Goal: Task Accomplishment & Management: Use online tool/utility

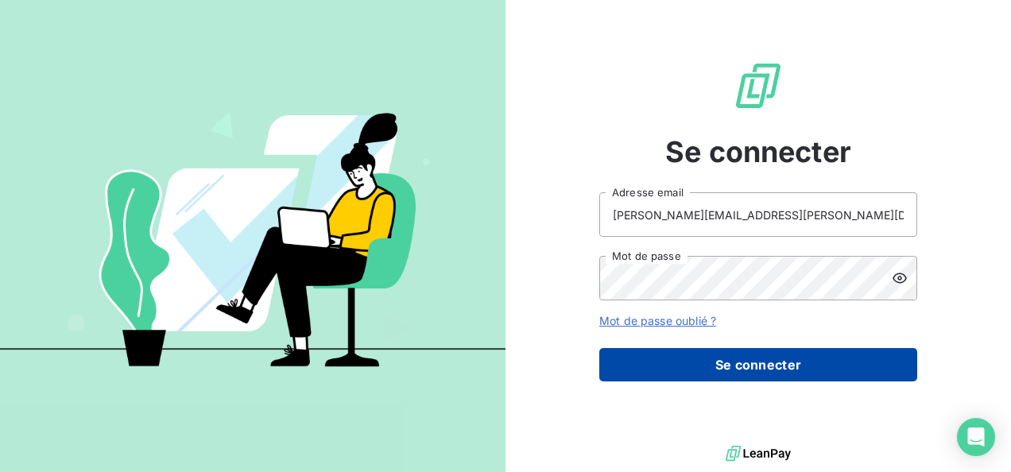
click at [724, 378] on button "Se connecter" at bounding box center [759, 364] width 318 height 33
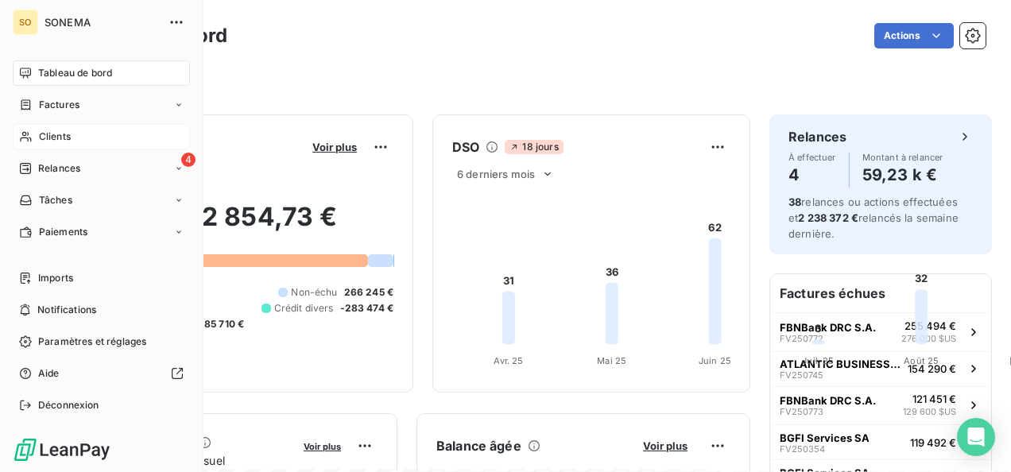
click at [37, 130] on div "Clients" at bounding box center [101, 136] width 177 height 25
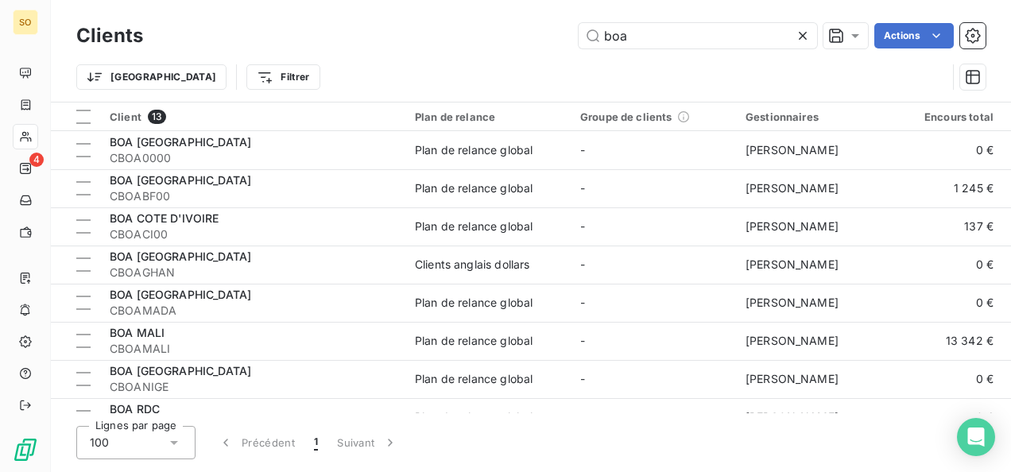
drag, startPoint x: 661, startPoint y: 48, endPoint x: 466, endPoint y: 46, distance: 194.8
click at [466, 46] on div "boa Actions" at bounding box center [574, 35] width 824 height 25
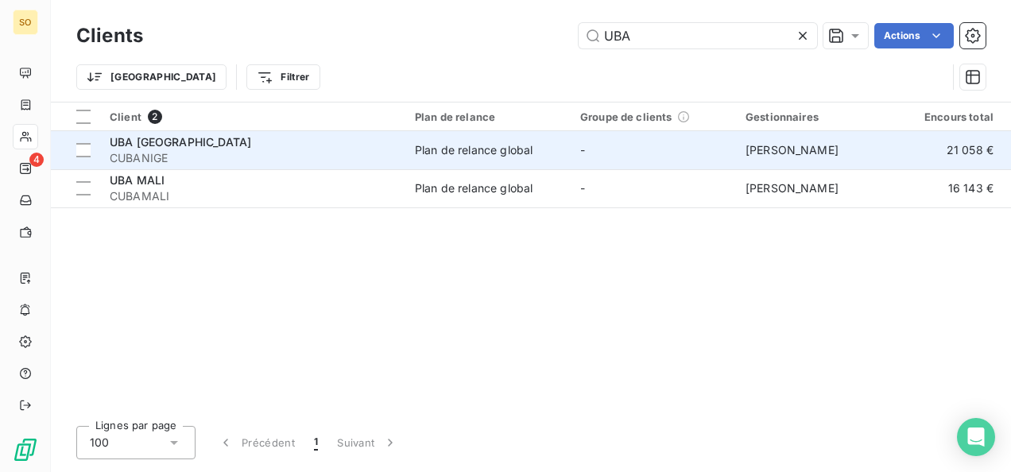
type input "UBA"
click at [205, 144] on div "UBA [GEOGRAPHIC_DATA]" at bounding box center [253, 142] width 286 height 16
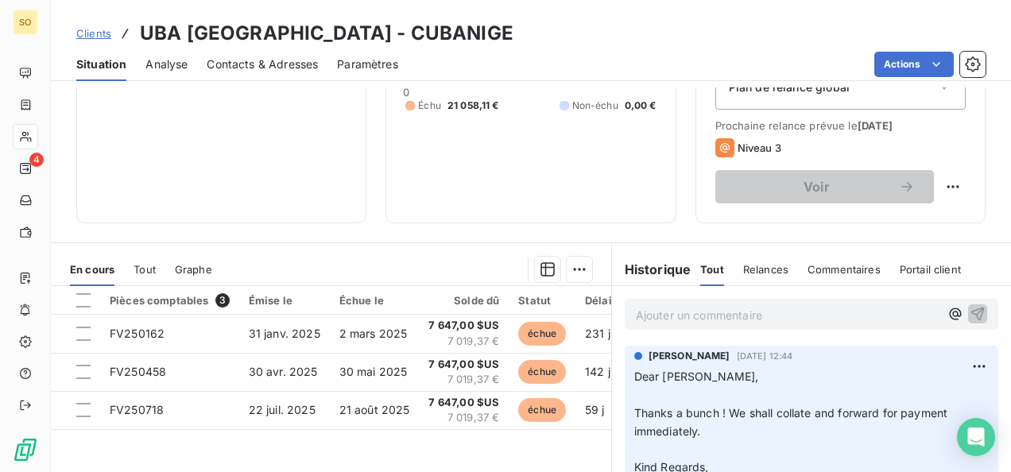
scroll to position [318, 0]
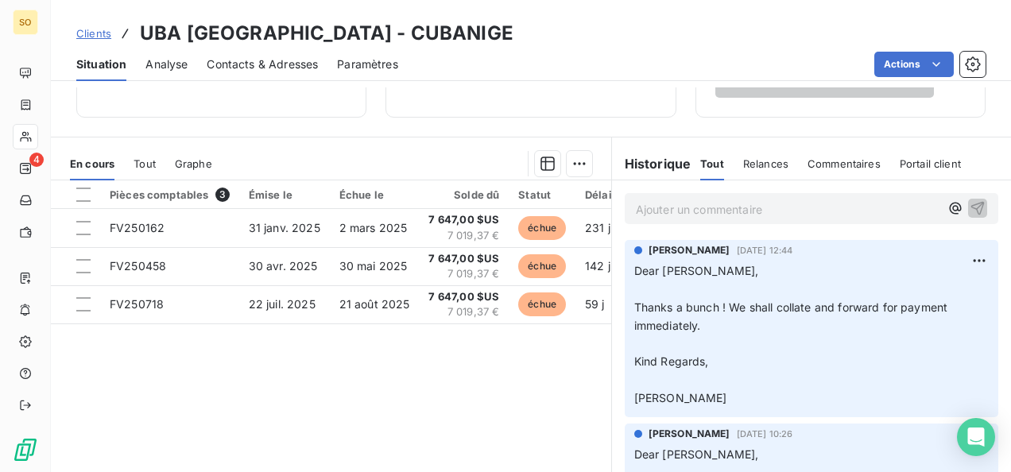
click at [659, 207] on p "Ajouter un commentaire ﻿" at bounding box center [788, 210] width 304 height 20
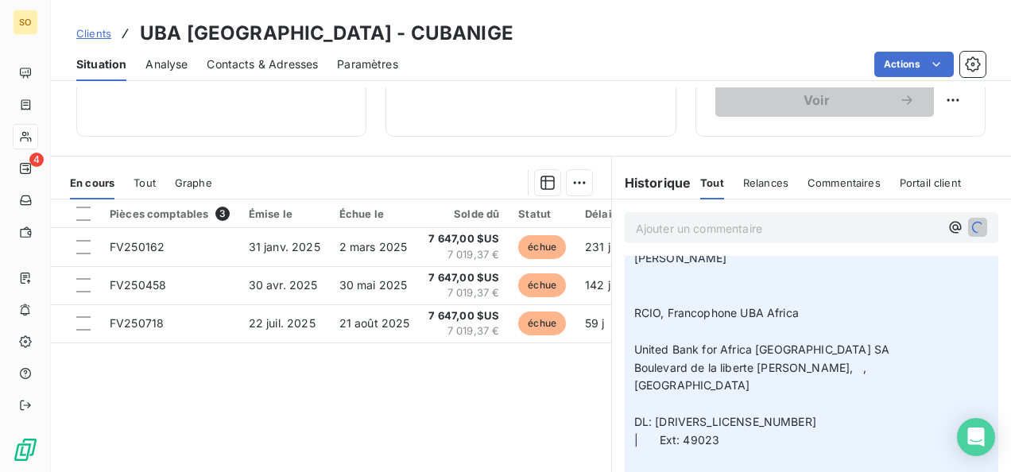
scroll to position [1710, 0]
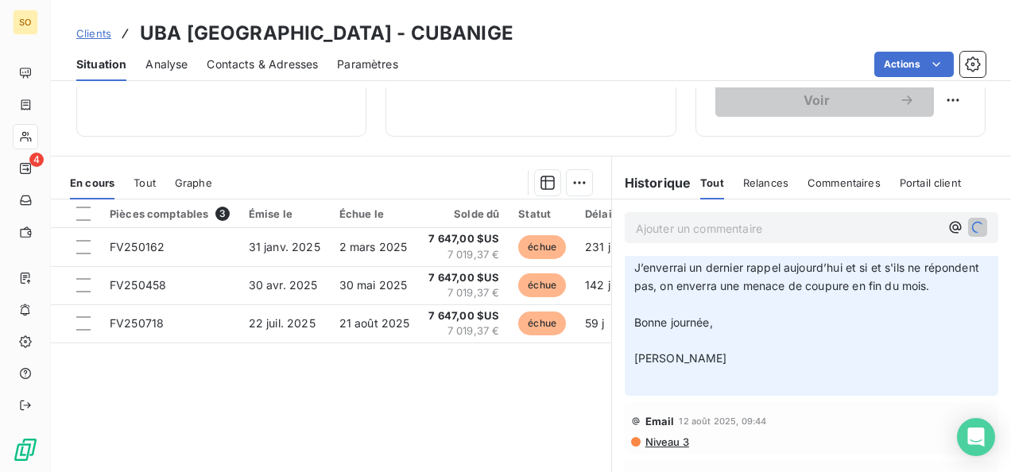
click at [666, 231] on p "Ajouter un commentaire ﻿" at bounding box center [788, 229] width 304 height 20
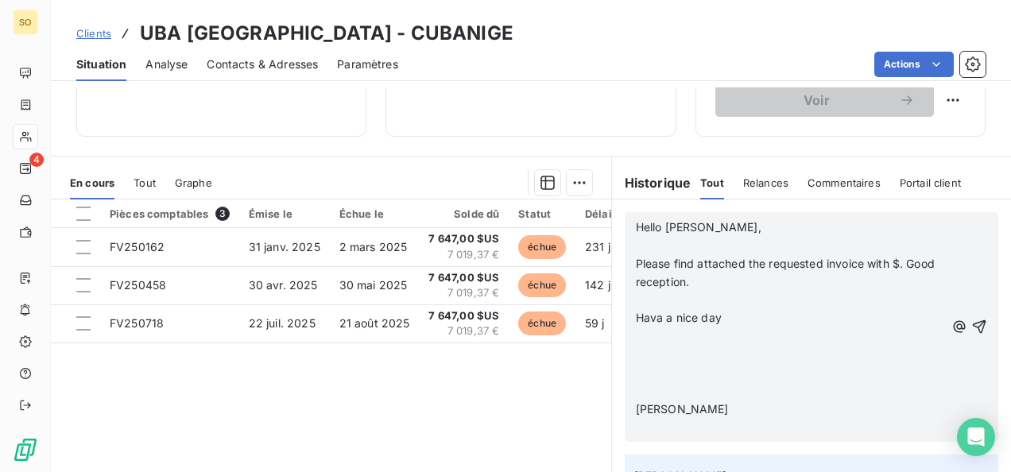
scroll to position [1908, 0]
click at [963, 321] on div "Hello [PERSON_NAME], ﻿ Please find attached the requested invoice with $. Good …" at bounding box center [812, 327] width 374 height 230
click at [973, 320] on icon "button" at bounding box center [980, 327] width 14 height 14
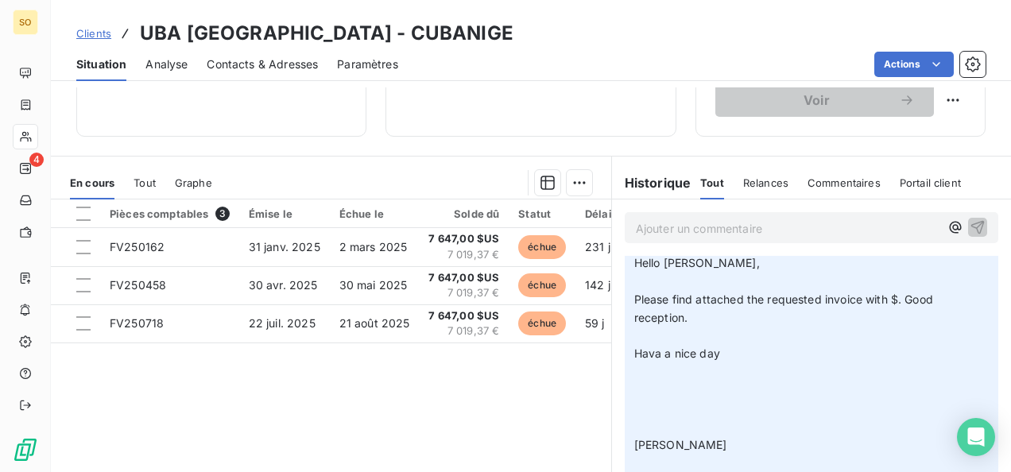
scroll to position [0, 0]
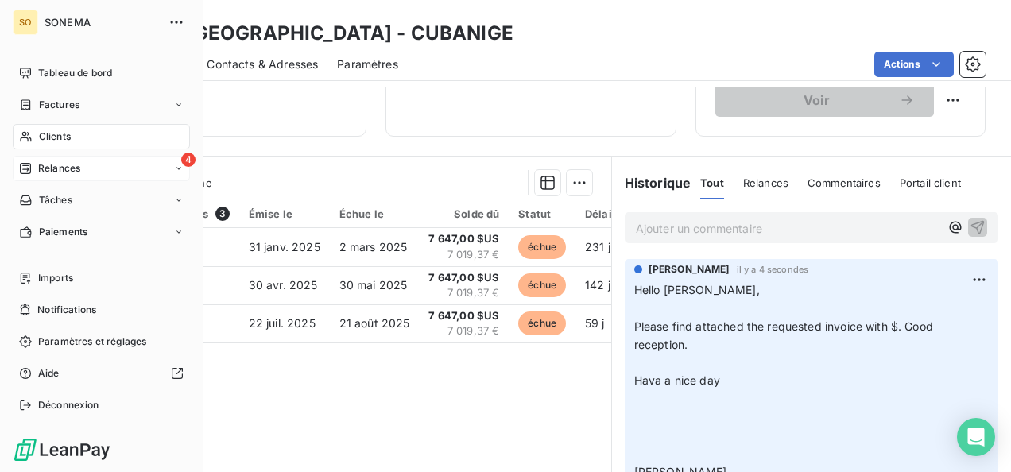
click at [29, 166] on icon at bounding box center [25, 168] width 13 height 13
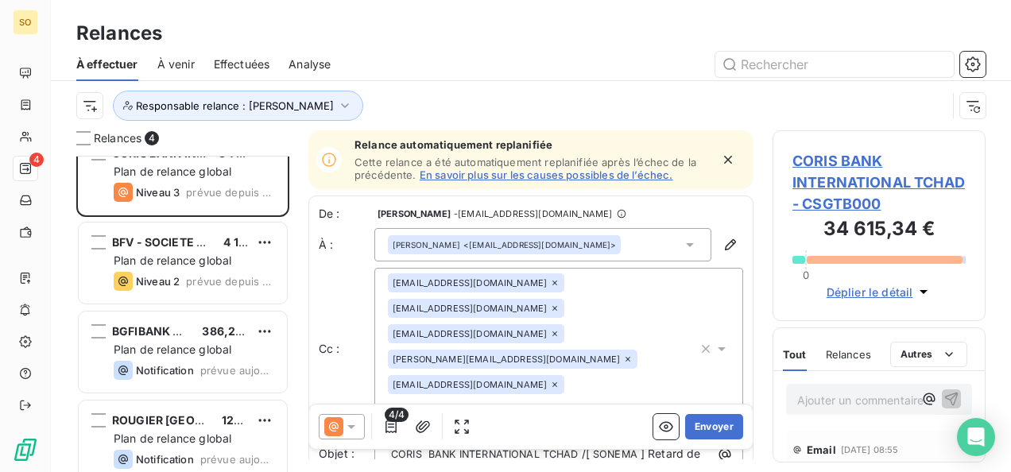
scroll to position [40, 0]
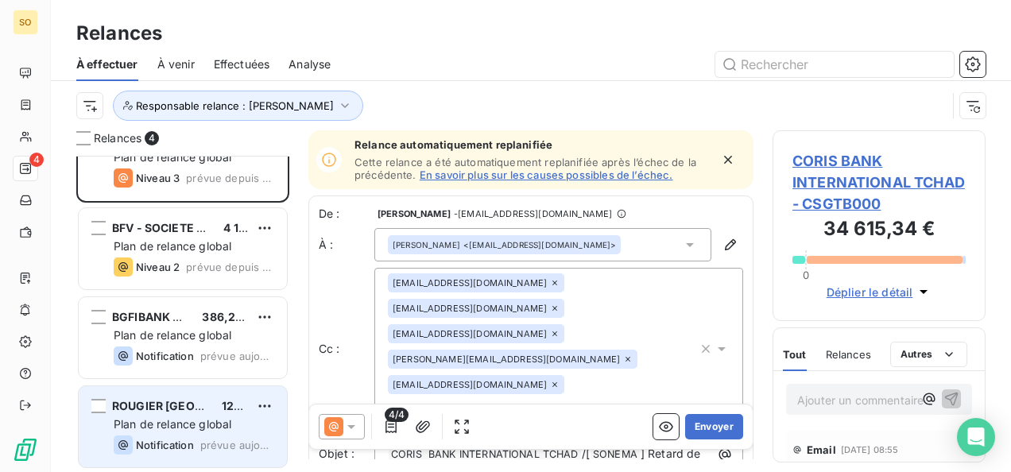
click at [165, 437] on div "Notification" at bounding box center [154, 445] width 80 height 19
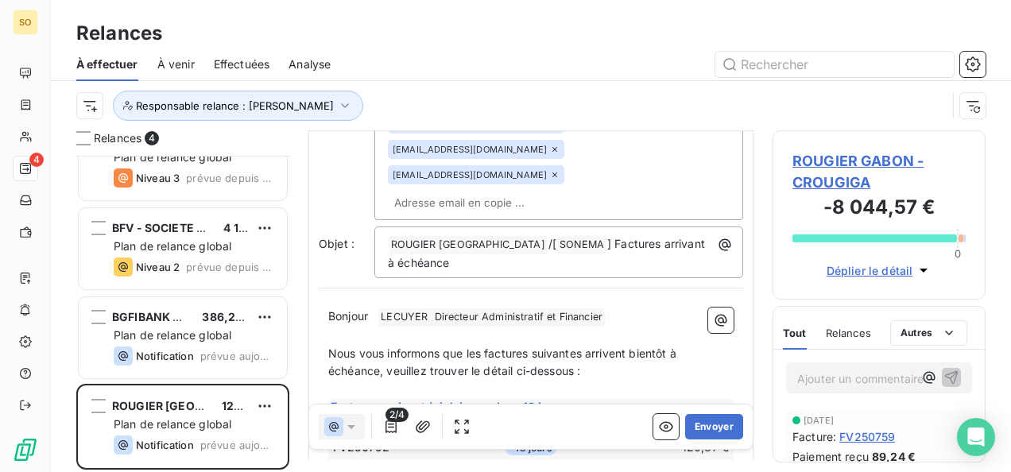
scroll to position [240, 0]
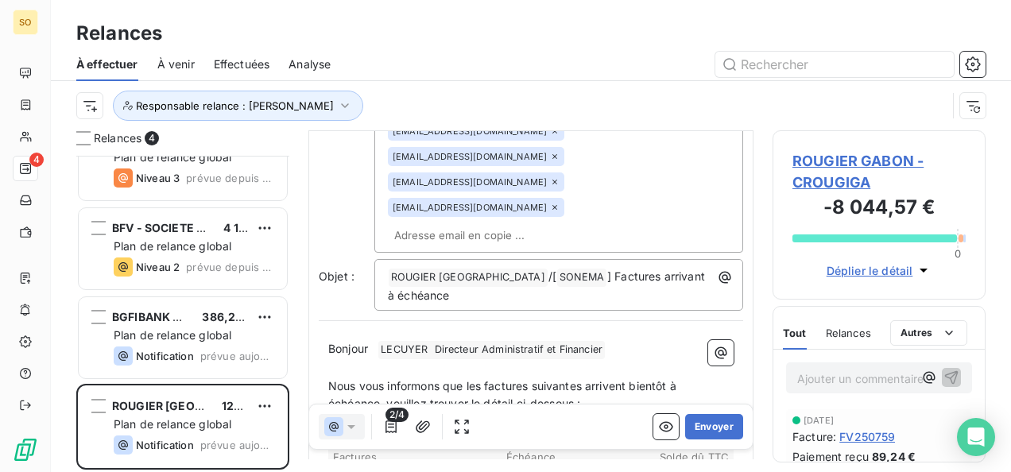
click at [373, 340] on p "Bonjour ﻿ LECUYER Directeur Administratif et Financier ﻿ ﻿" at bounding box center [531, 349] width 406 height 19
click at [674, 359] on p "﻿" at bounding box center [531, 368] width 406 height 18
click at [624, 340] on p "Bonjour [PERSON_NAME] Directeur Administratif et Financier ﻿ ﻿" at bounding box center [531, 349] width 406 height 19
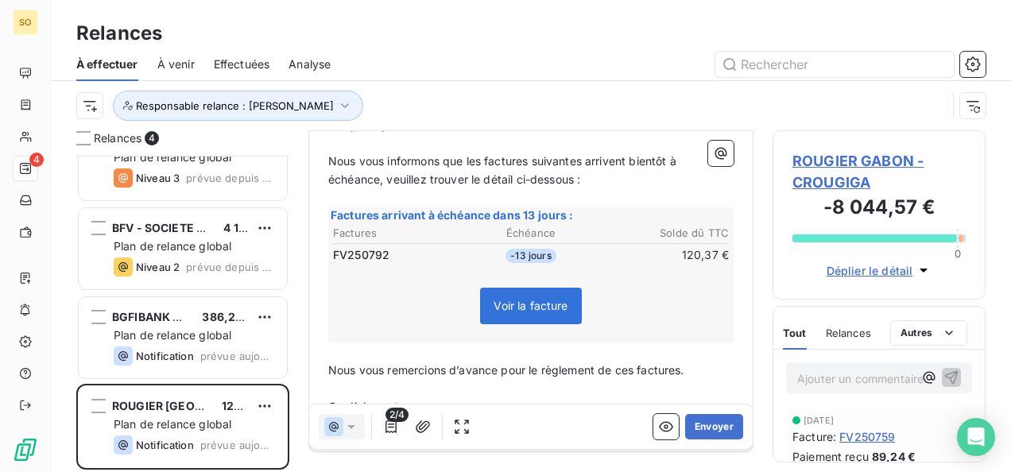
scroll to position [505, 0]
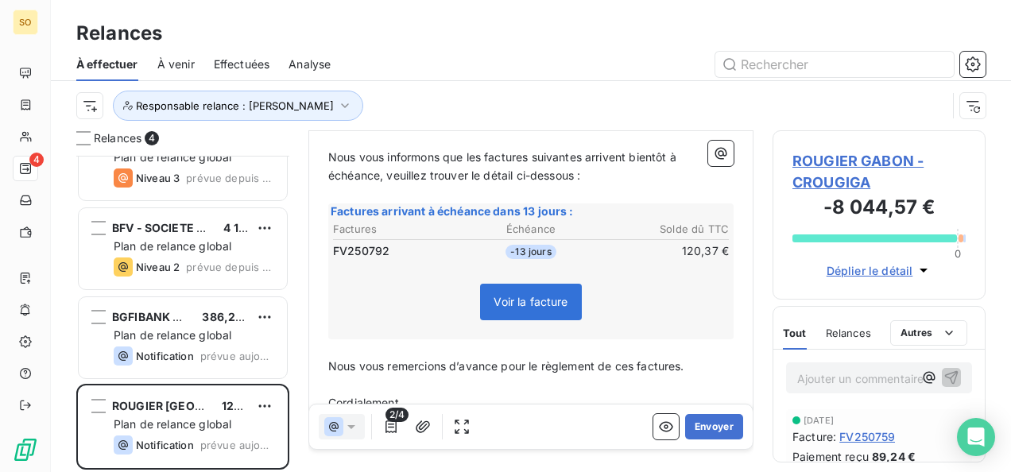
click at [426, 394] on p "Cordialement," at bounding box center [531, 403] width 406 height 18
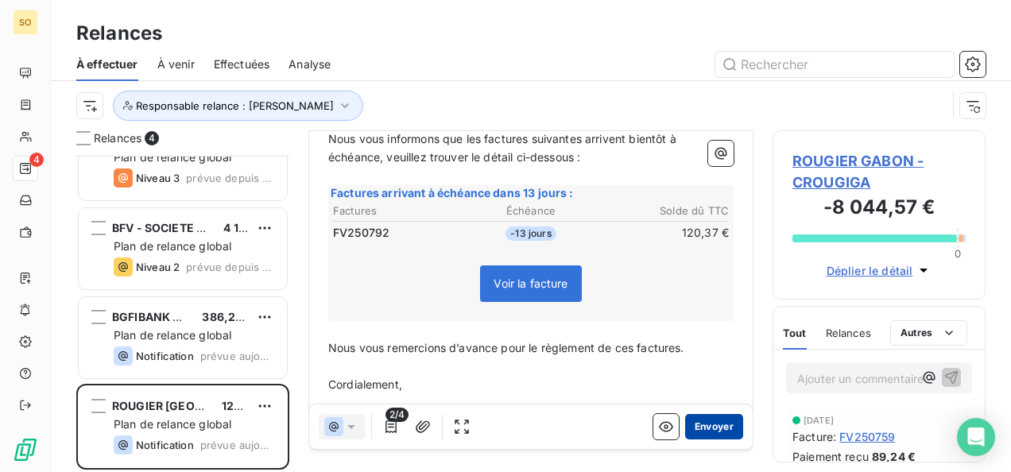
click at [703, 425] on button "Envoyer" at bounding box center [714, 426] width 58 height 25
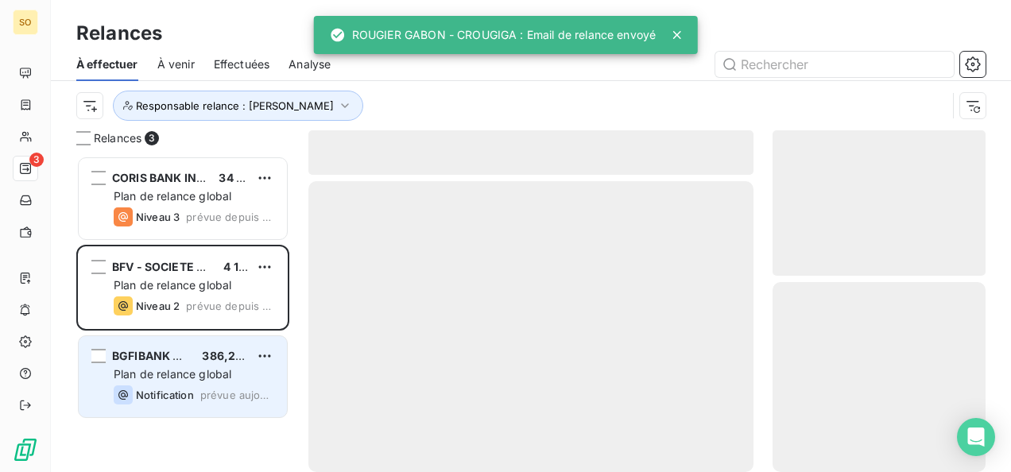
click at [184, 373] on span "Plan de relance global" at bounding box center [173, 374] width 118 height 14
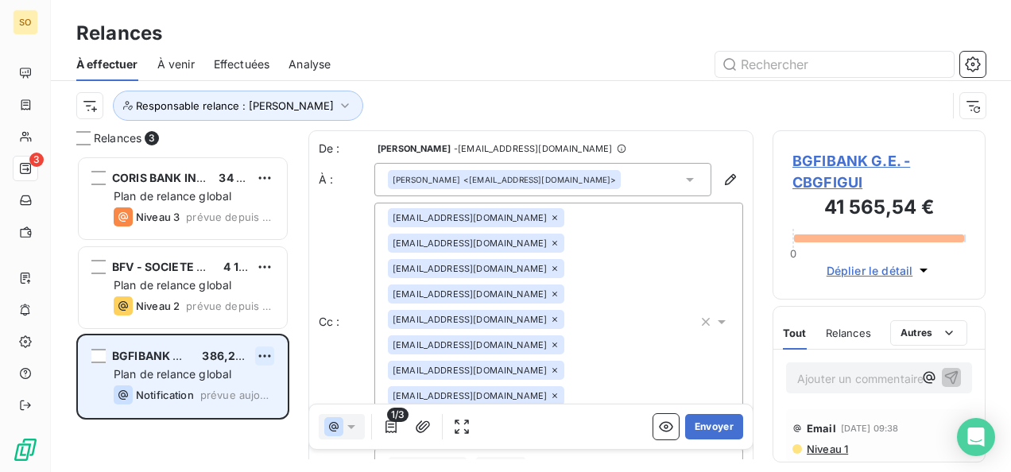
click at [266, 355] on html "SO 3 Relances À effectuer À venir Effectuées Analyse Responsable relance : Vick…" at bounding box center [505, 236] width 1011 height 472
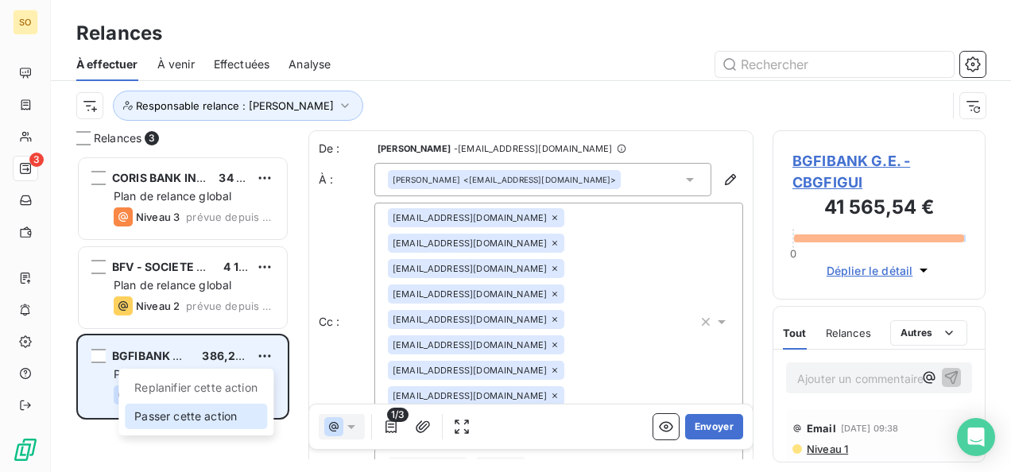
click at [162, 417] on div "Passer cette action" at bounding box center [196, 416] width 142 height 25
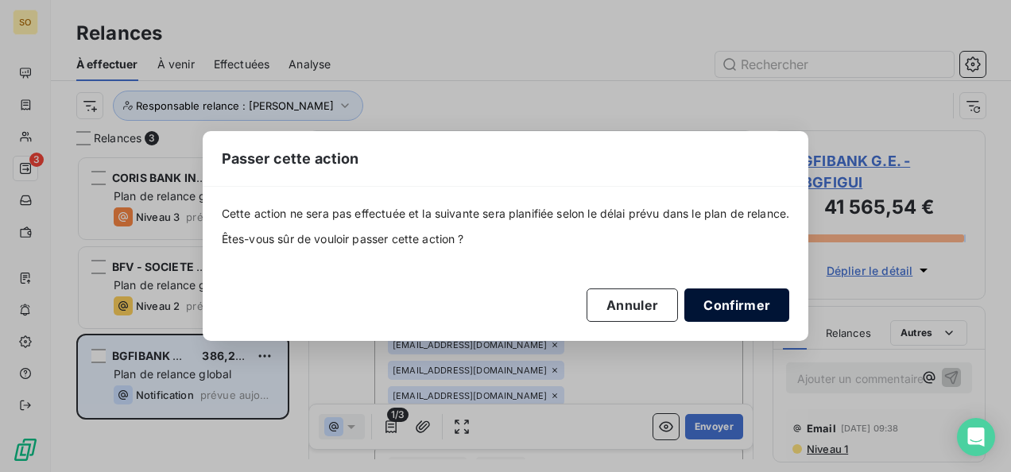
click at [755, 304] on button "Confirmer" at bounding box center [737, 305] width 105 height 33
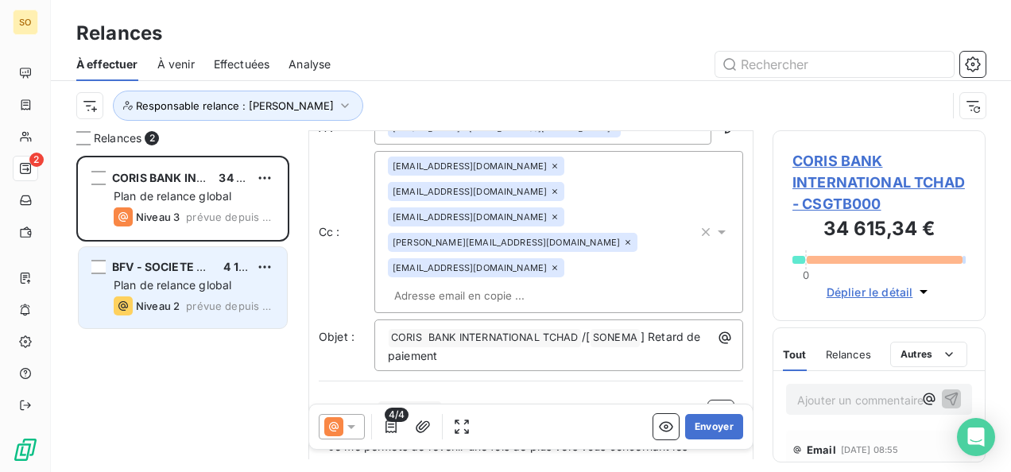
scroll to position [161, 0]
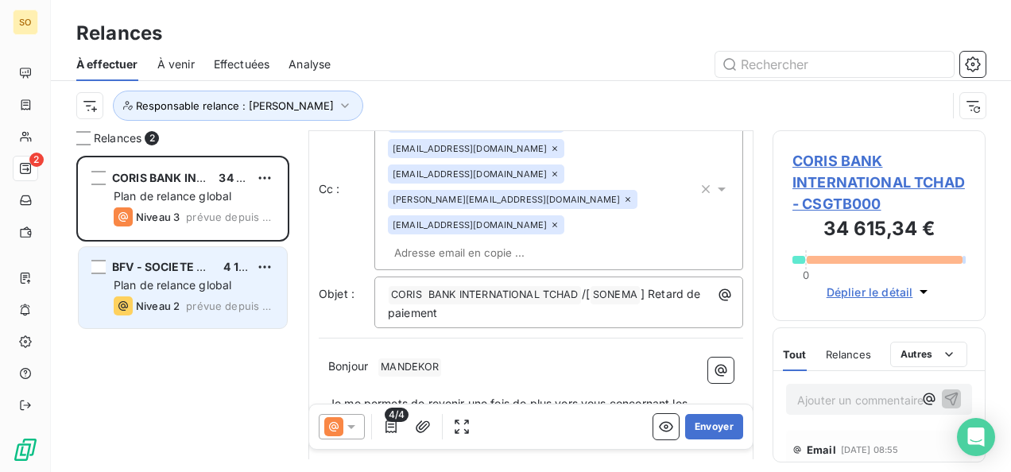
click at [179, 269] on span "BFV - SOCIETE GENERALE MADAGASCAR" at bounding box center [226, 267] width 229 height 14
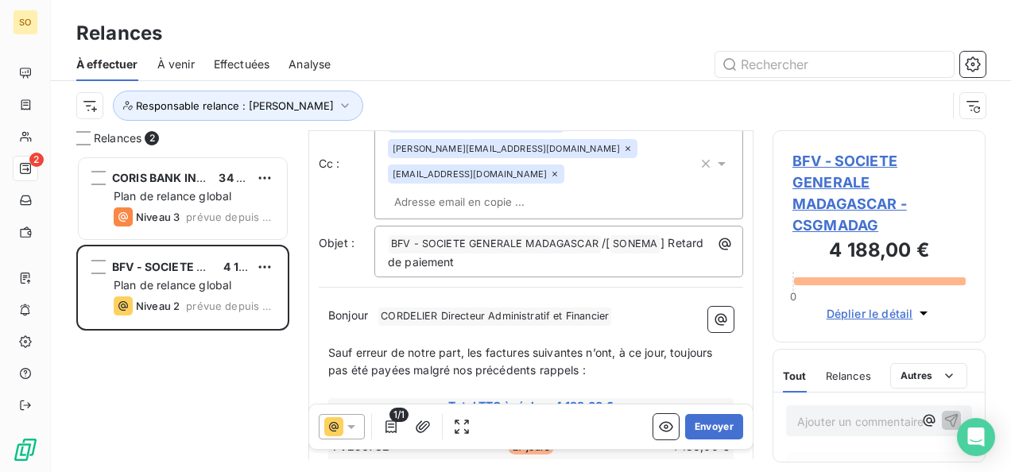
scroll to position [240, 0]
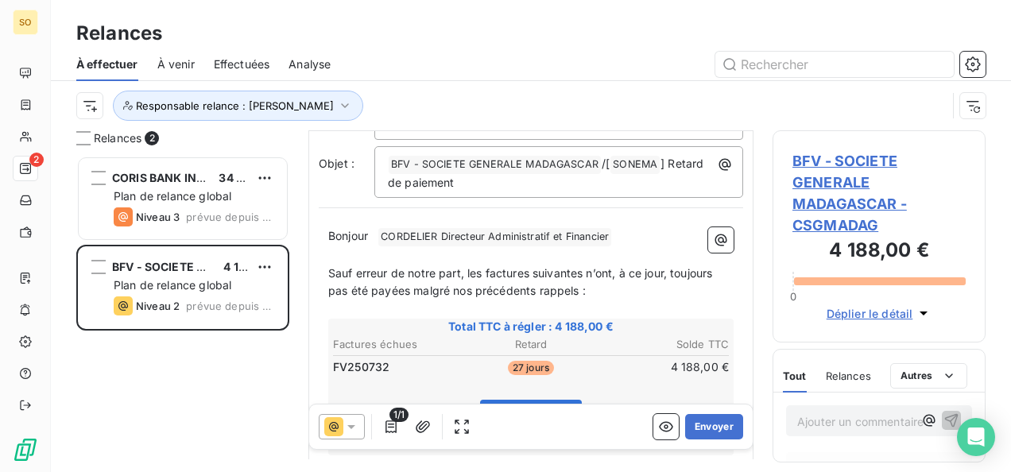
click at [375, 233] on p "Bonjour ﻿ CORDELIER Directeur Administratif et Financier ﻿ ﻿" at bounding box center [531, 236] width 406 height 19
click at [655, 247] on p "﻿" at bounding box center [531, 256] width 406 height 18
click at [640, 234] on p "Bonjour Mr [PERSON_NAME] Directeur Administratif et Financier ﻿ ﻿" at bounding box center [531, 236] width 406 height 19
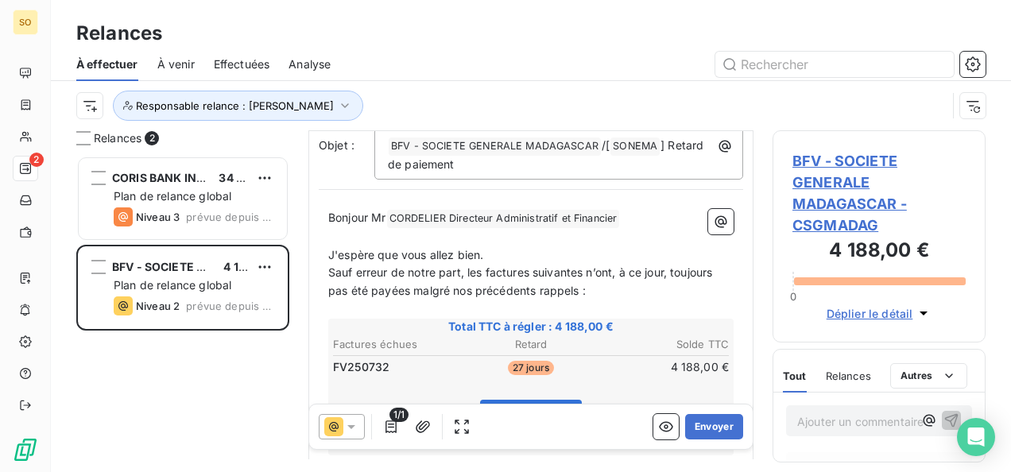
click at [549, 259] on p "J'espère que vous allez bien." at bounding box center [531, 256] width 406 height 18
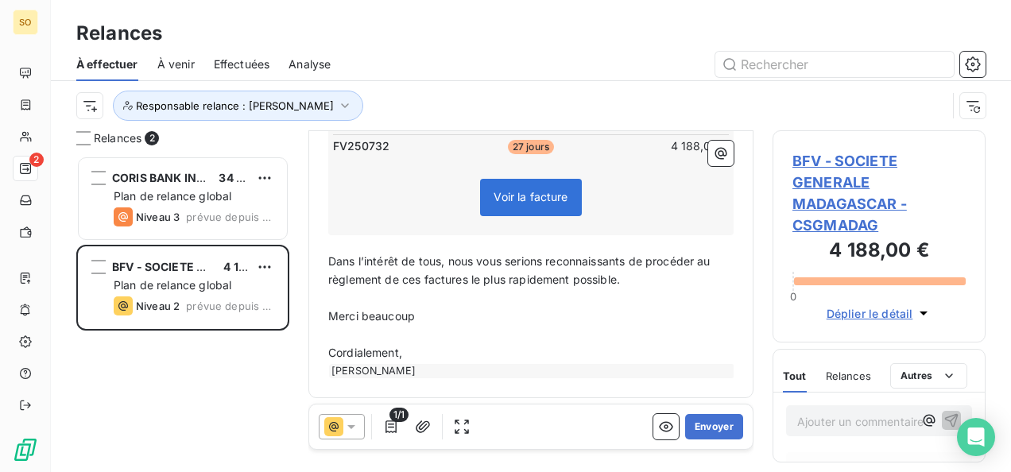
scroll to position [498, 0]
click at [456, 350] on p "Cordialement," at bounding box center [531, 353] width 406 height 18
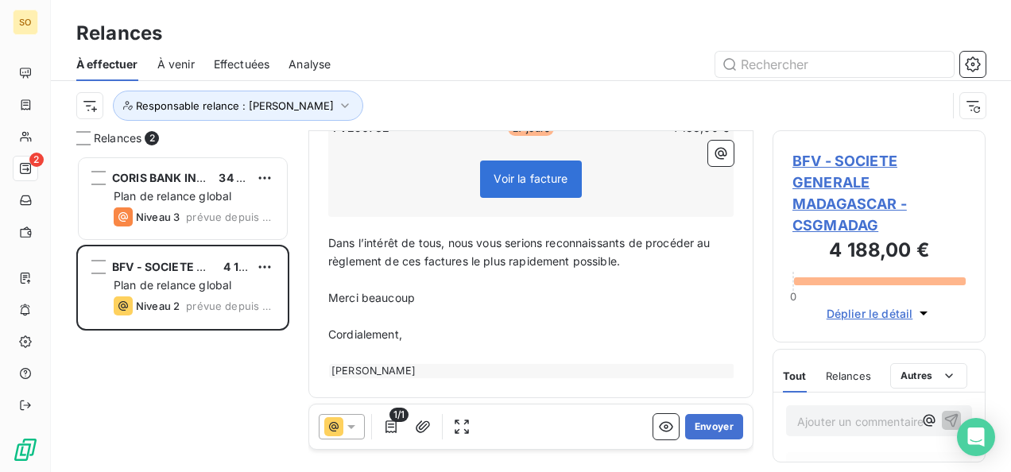
scroll to position [515, 0]
click at [708, 425] on button "Envoyer" at bounding box center [714, 426] width 58 height 25
